Goal: Obtain resource: Obtain resource

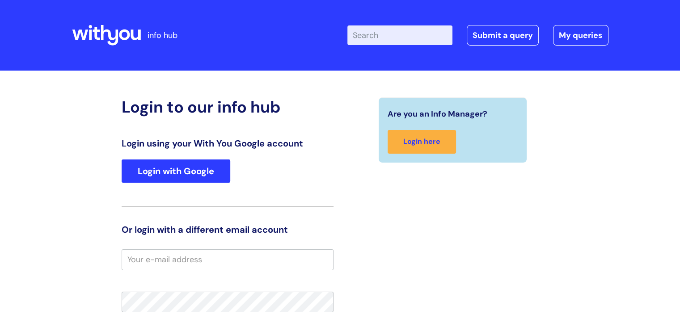
click at [136, 183] on div "Login using your With You Google account Login with Google" at bounding box center [228, 172] width 212 height 68
click at [143, 171] on link "Login with Google" at bounding box center [176, 171] width 109 height 23
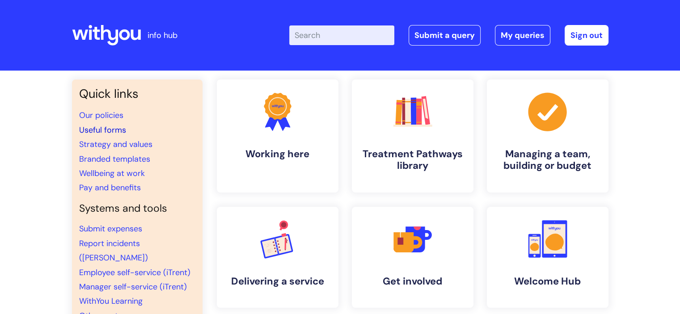
click at [106, 129] on link "Useful forms" at bounding box center [102, 130] width 47 height 11
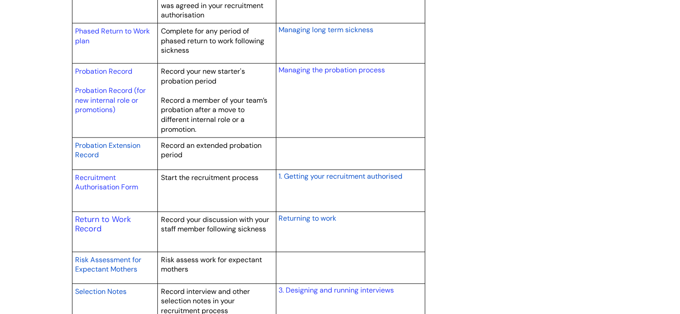
scroll to position [1252, 0]
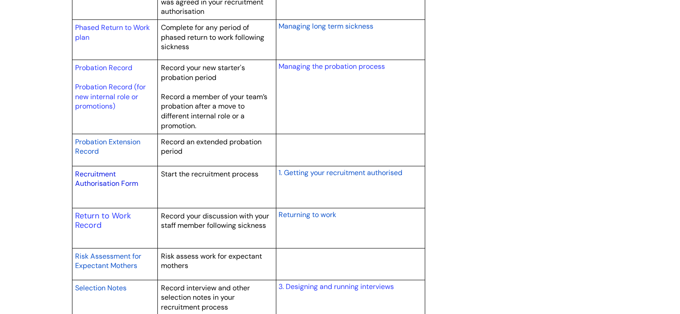
click at [125, 182] on link "Recruitment Authorisation Form" at bounding box center [106, 178] width 63 height 19
